Goal: Information Seeking & Learning: Learn about a topic

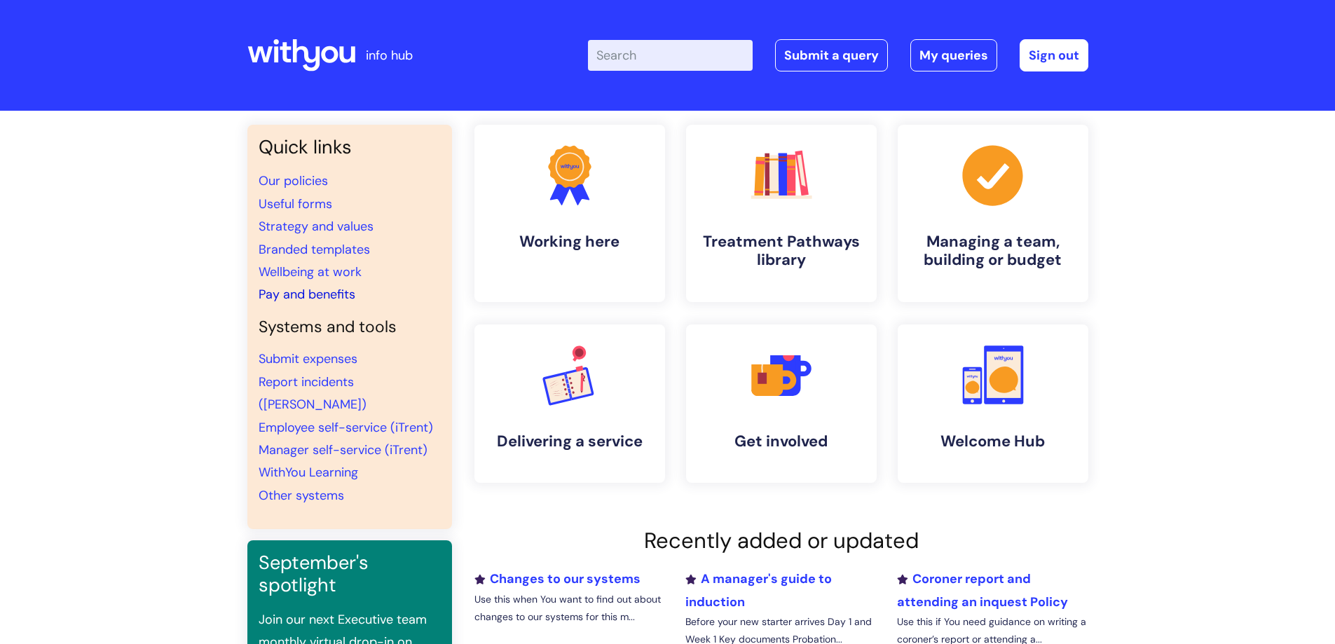
click at [315, 296] on link "Pay and benefits" at bounding box center [306, 294] width 97 height 17
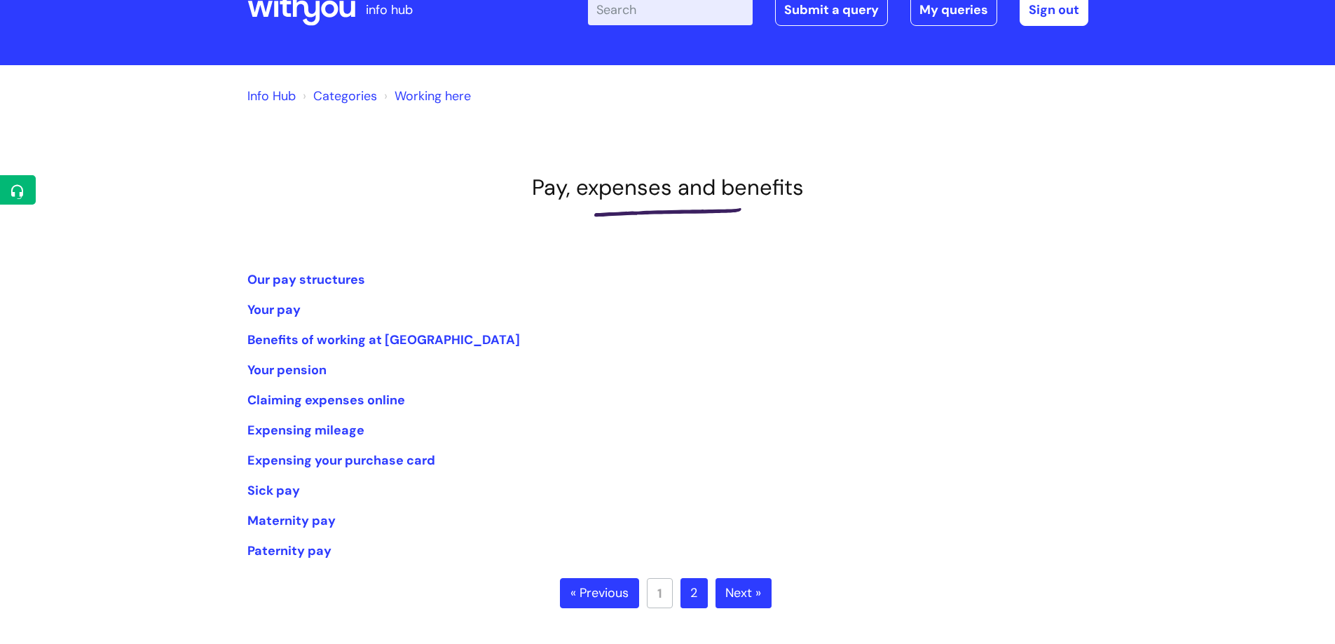
scroll to position [70, 0]
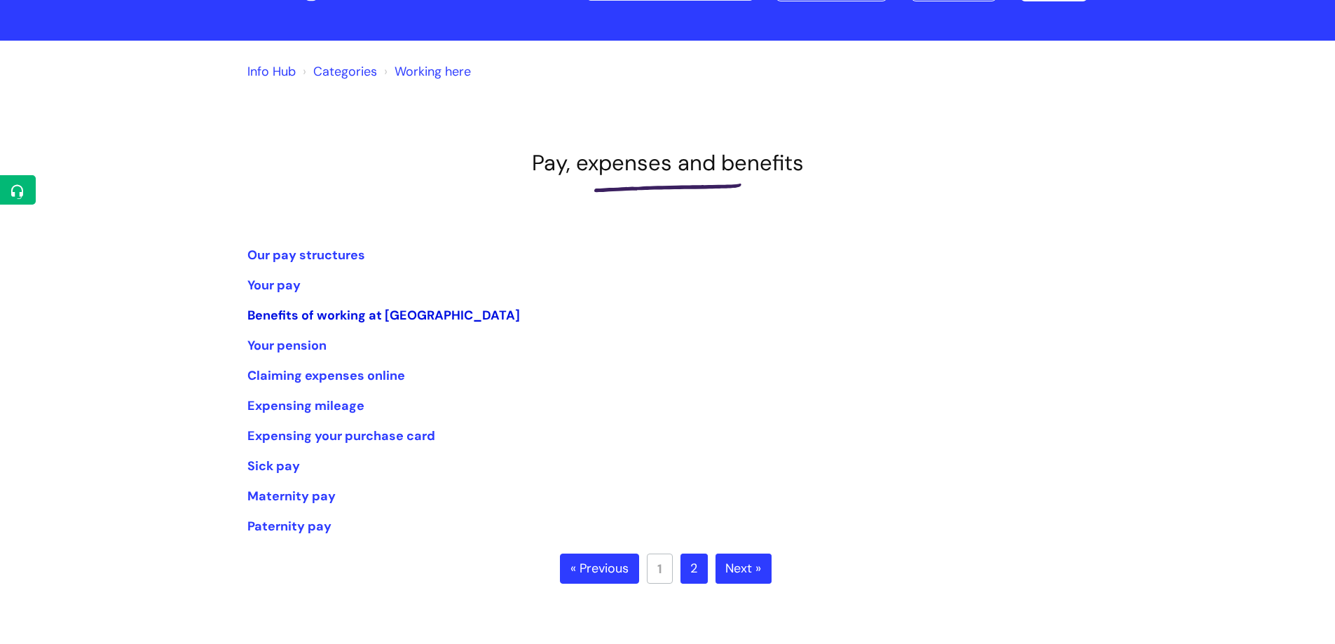
click at [376, 320] on link "Benefits of working at WithYou" at bounding box center [383, 315] width 273 height 17
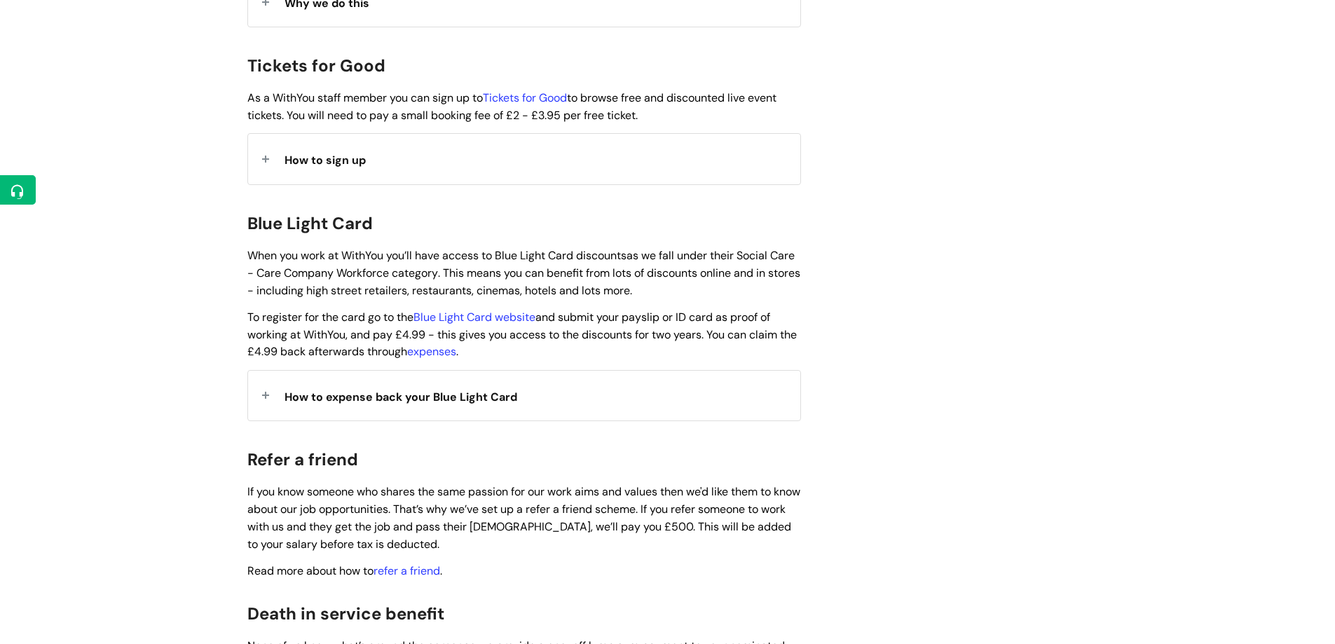
scroll to position [1331, 0]
